Goal: Information Seeking & Learning: Find specific fact

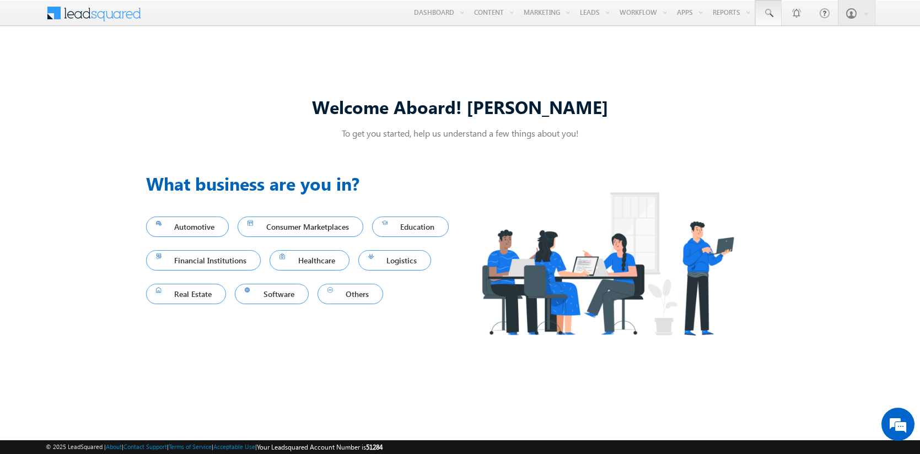
click at [768, 13] on span at bounding box center [768, 13] width 11 height 11
type input "8985825827"
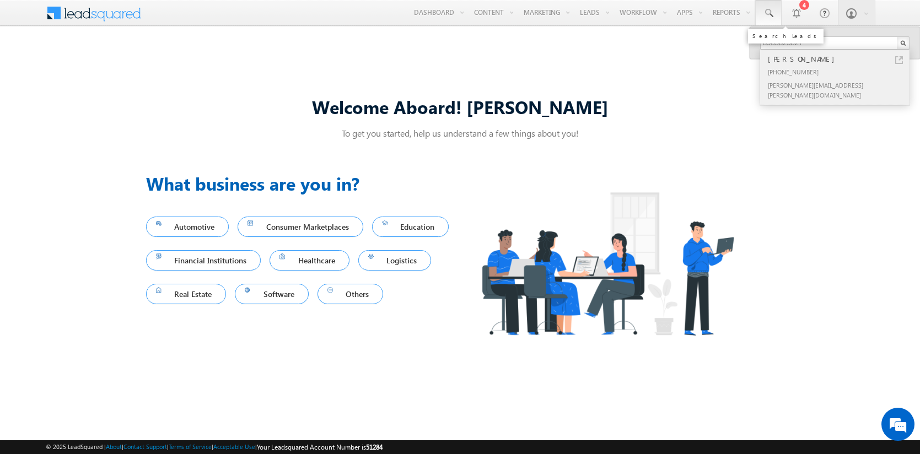
click at [840, 59] on div "Saroja Shanahan" at bounding box center [840, 59] width 148 height 12
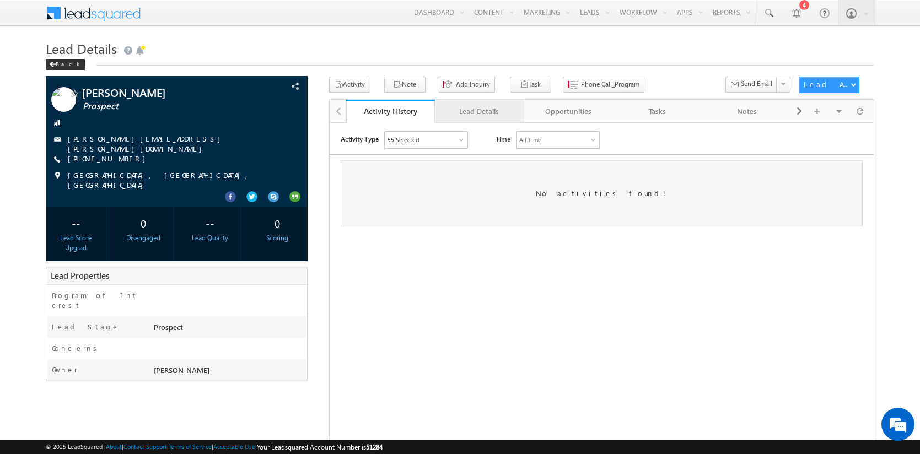
click at [479, 111] on div "Lead Details" at bounding box center [479, 111] width 71 height 13
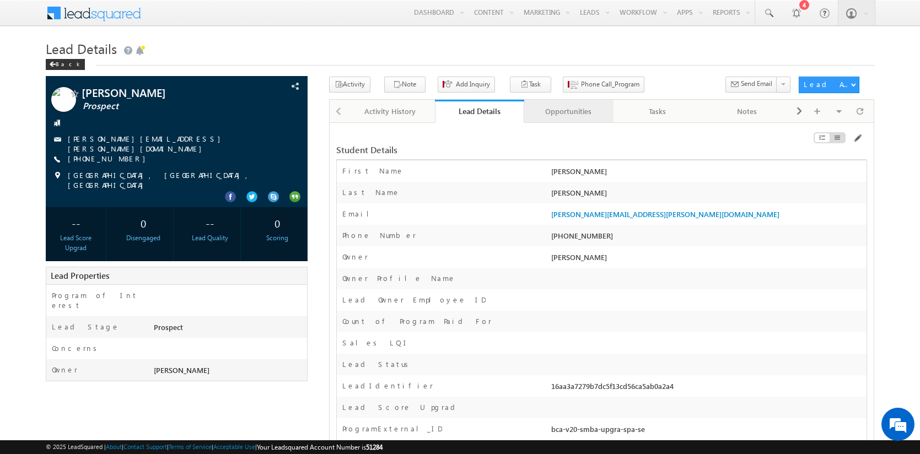
click at [568, 111] on div "Opportunities" at bounding box center [568, 111] width 71 height 13
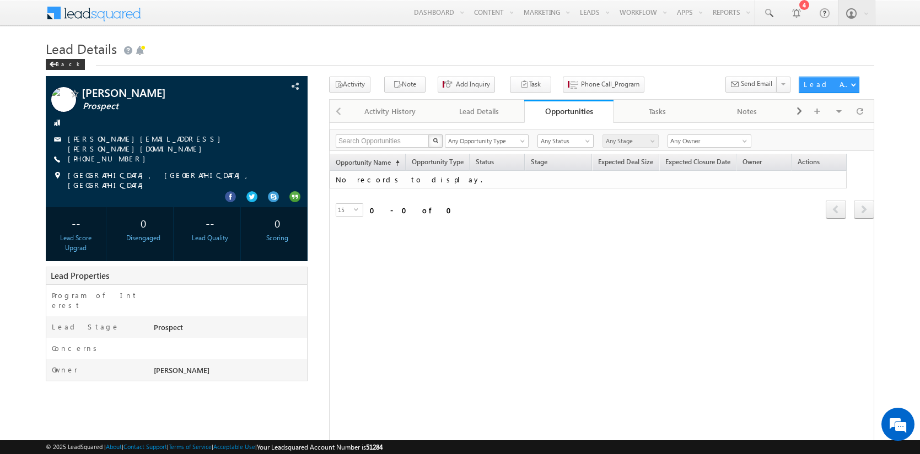
click at [101, 12] on span at bounding box center [101, 11] width 80 height 19
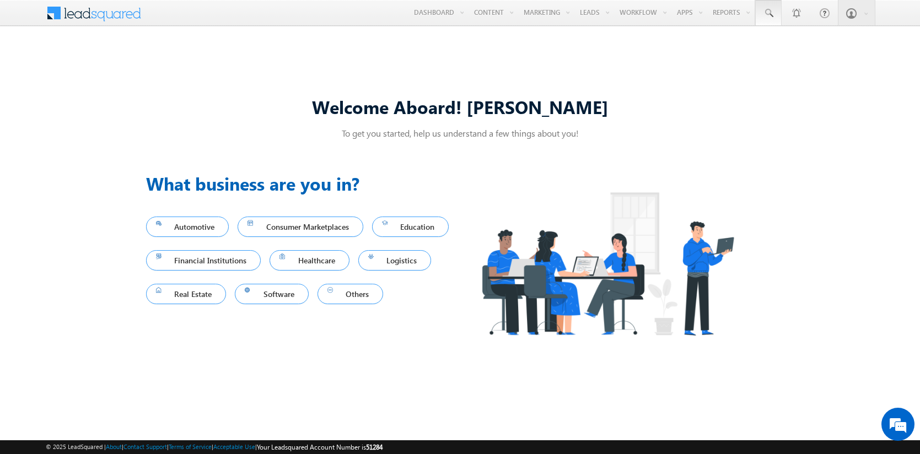
click at [768, 13] on span at bounding box center [768, 13] width 11 height 11
type input "8966994274"
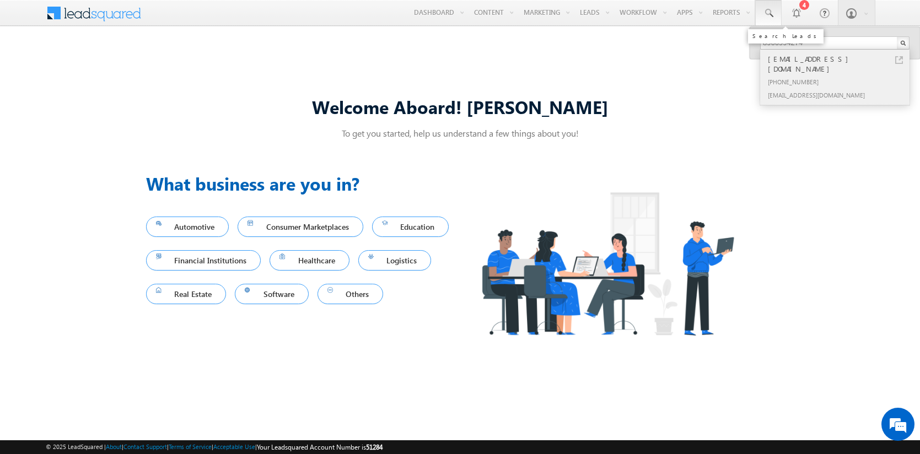
click at [840, 75] on div "+91-8966994274" at bounding box center [840, 81] width 148 height 13
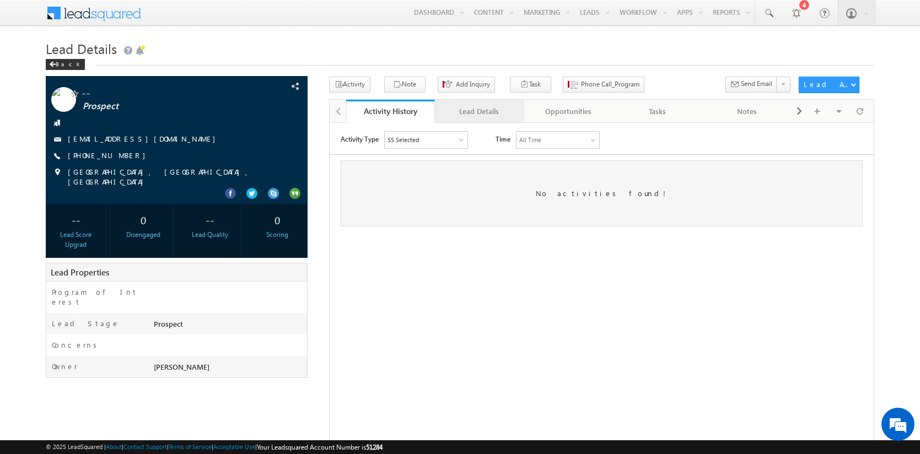
click at [479, 111] on div "Lead Details" at bounding box center [479, 111] width 71 height 13
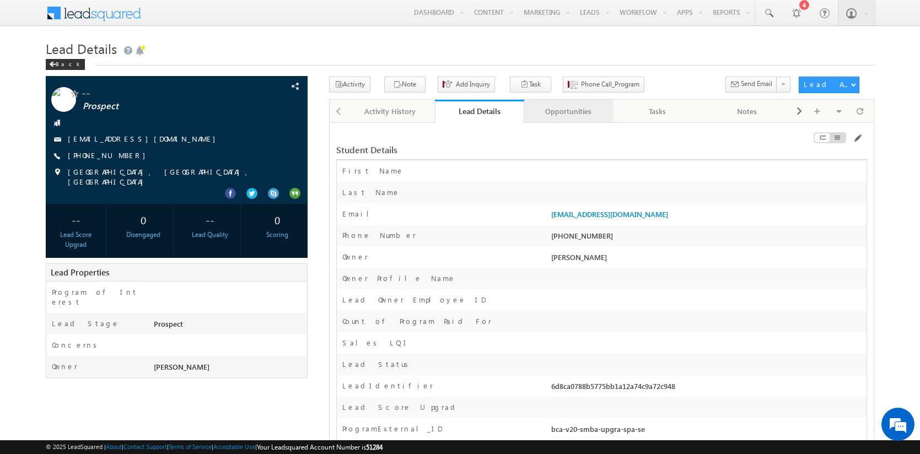
click at [568, 111] on div "Opportunities" at bounding box center [568, 111] width 71 height 13
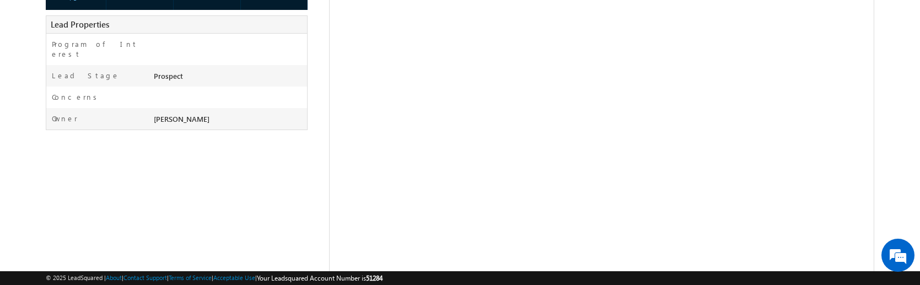
scroll to position [249, 0]
